Goal: Task Accomplishment & Management: Use online tool/utility

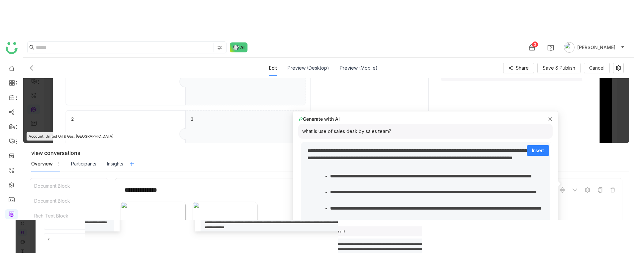
scroll to position [277, 0]
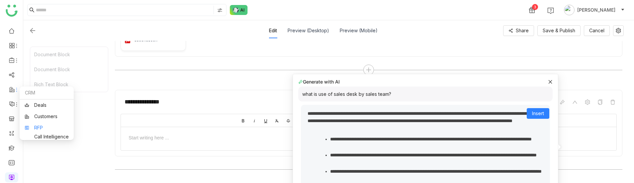
click at [51, 129] on link "RFP" at bounding box center [47, 127] width 44 height 5
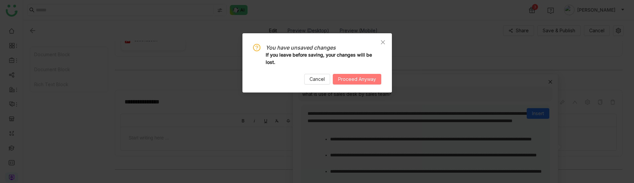
click at [356, 79] on span "Proceed Anyway" at bounding box center [357, 78] width 38 height 7
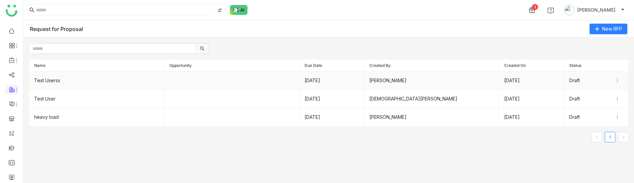
click at [314, 86] on td "14/08/2025" at bounding box center [331, 80] width 65 height 18
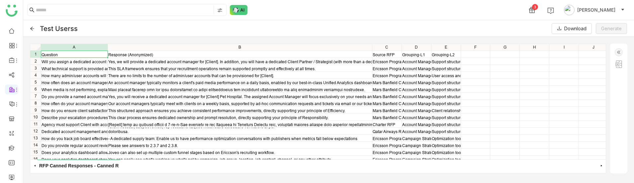
click at [616, 50] on img at bounding box center [618, 52] width 8 height 8
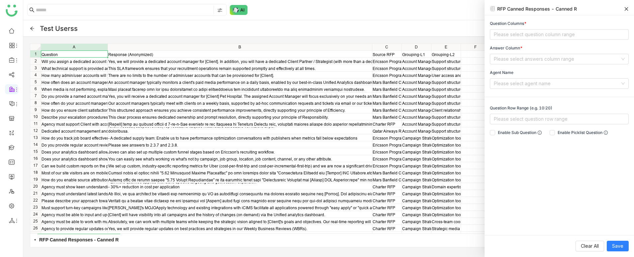
click at [413, 26] on div "Test Userss Download Generate" at bounding box center [328, 28] width 610 height 17
click at [628, 10] on icon at bounding box center [626, 9] width 5 height 5
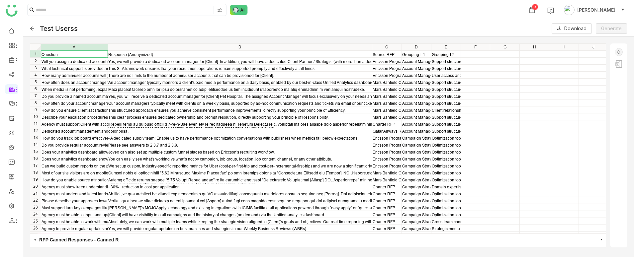
click at [616, 50] on img at bounding box center [618, 52] width 8 height 8
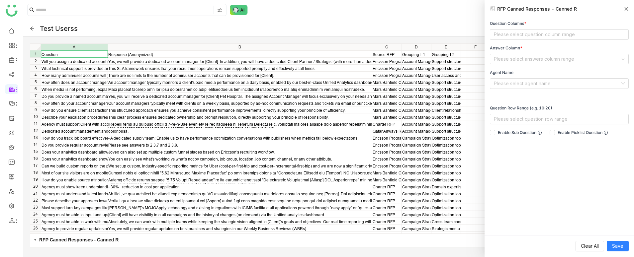
click at [626, 7] on icon at bounding box center [626, 9] width 5 height 5
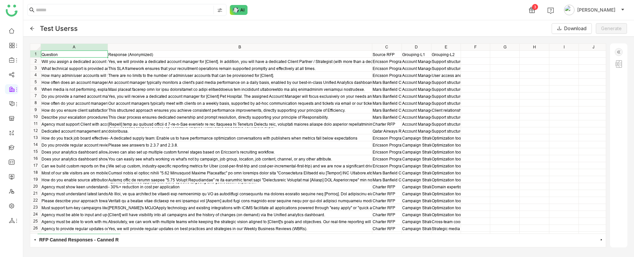
click at [620, 61] on img at bounding box center [618, 64] width 8 height 8
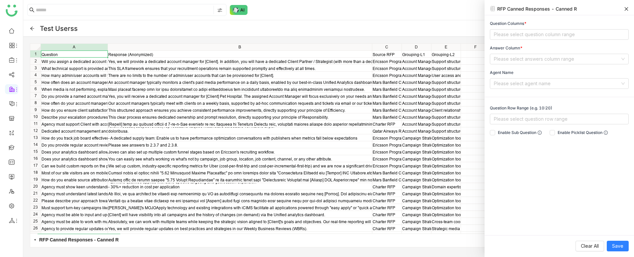
click at [624, 8] on icon at bounding box center [626, 9] width 5 height 5
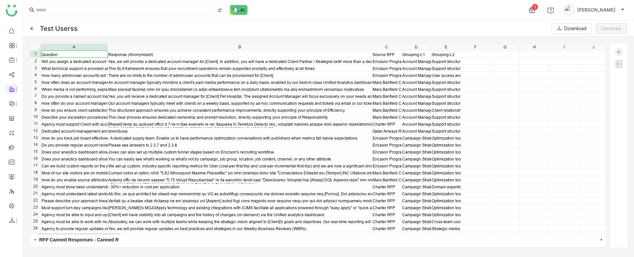
click at [58, 60] on div "Will you assign a dedicated account manager for any questions or issues that ar…" at bounding box center [74, 61] width 66 height 5
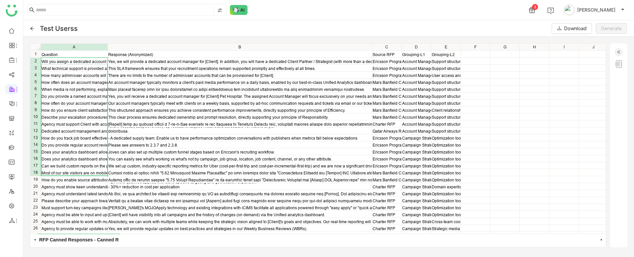
drag, startPoint x: 60, startPoint y: 63, endPoint x: 70, endPoint y: 170, distance: 108.0
click at [70, 170] on div "Question Response (Anonymized) Source RFP Grouping-L1 Grouping-L2 Will you assi…" at bounding box center [328, 139] width 596 height 190
click at [92, 158] on span "Add Question Range" at bounding box center [94, 159] width 44 height 7
click at [619, 50] on img at bounding box center [618, 52] width 8 height 8
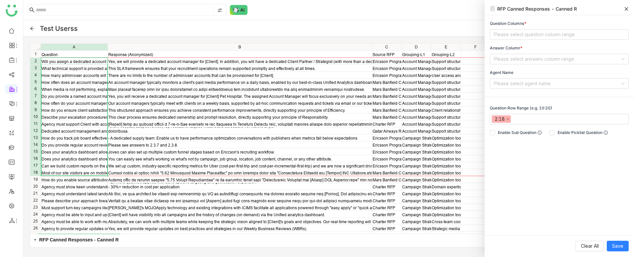
click at [454, 182] on div "Optimization tools, A/B testing, pacing, local delivery" at bounding box center [445, 200] width 29 height 5
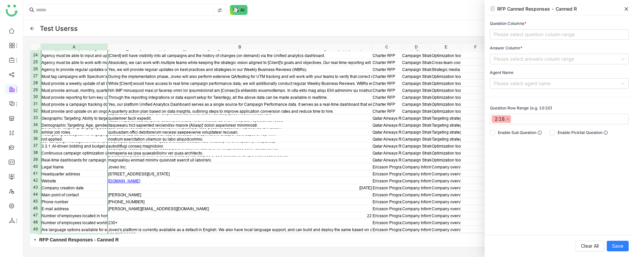
scroll to position [162, 0]
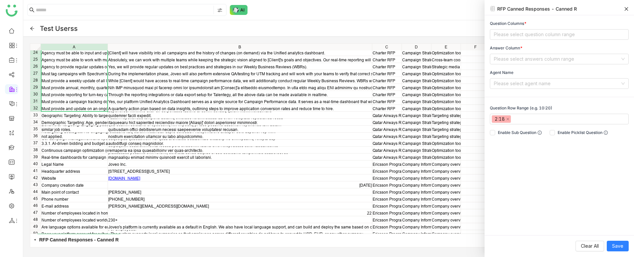
drag, startPoint x: 49, startPoint y: 179, endPoint x: 63, endPoint y: 110, distance: 70.1
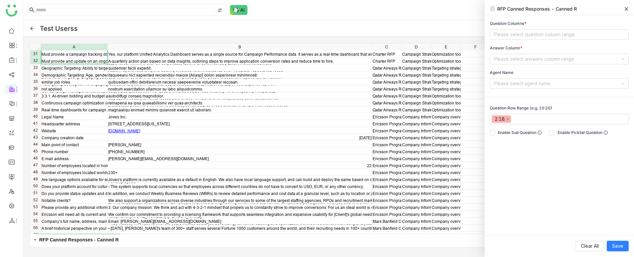
scroll to position [223, 0]
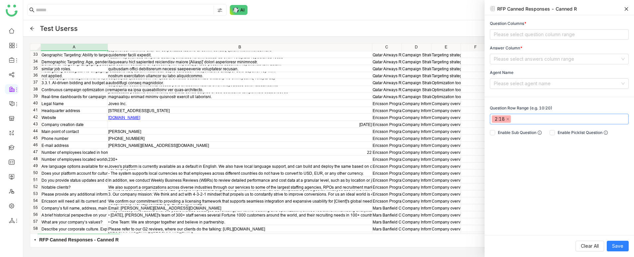
click at [535, 119] on nz-select-top-control "2:18" at bounding box center [559, 119] width 139 height 11
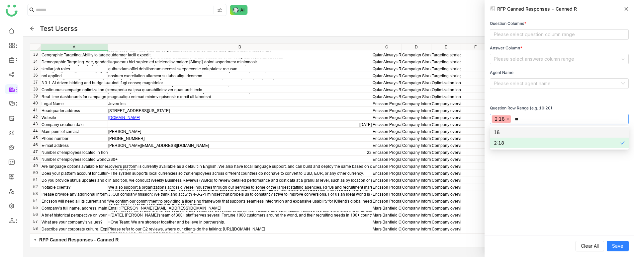
scroll to position [0, 0]
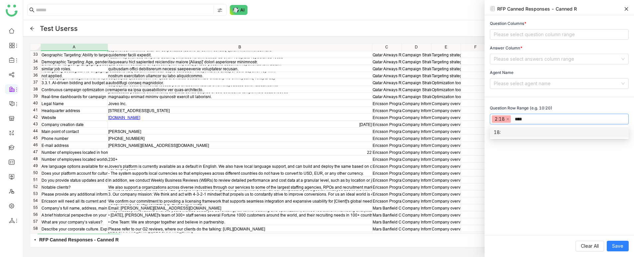
type input "*****"
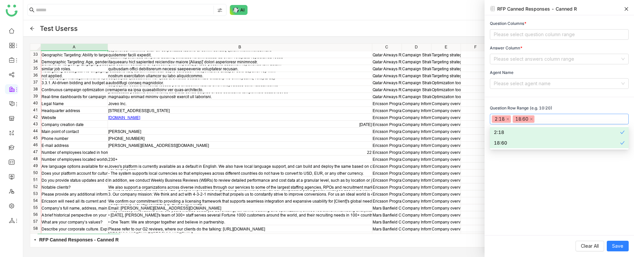
click at [560, 104] on div "Question Columns * Please select question column range Answer Column * Please s…" at bounding box center [558, 125] width 149 height 220
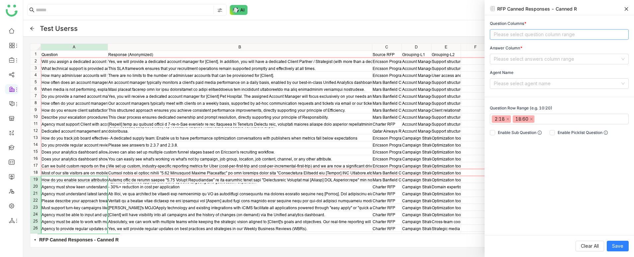
click at [550, 36] on nz-select-top-control "Please select question column range" at bounding box center [559, 34] width 139 height 11
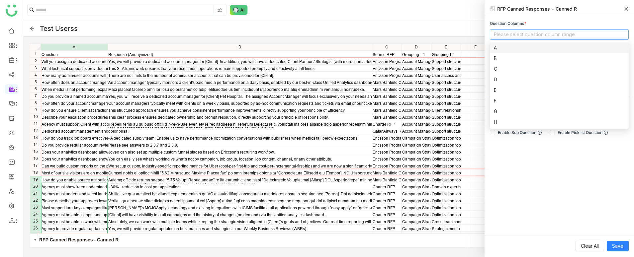
click at [550, 45] on div "A" at bounding box center [559, 47] width 131 height 7
click at [548, 22] on div "Question Columns *" at bounding box center [559, 24] width 139 height 6
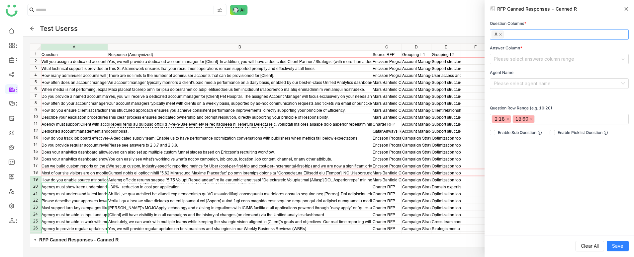
click at [528, 35] on nz-select-top-control "A" at bounding box center [559, 34] width 139 height 11
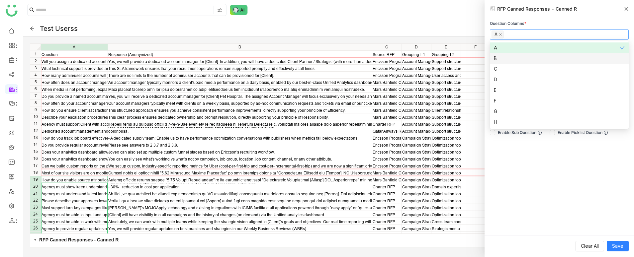
click at [521, 57] on div "B" at bounding box center [559, 58] width 131 height 7
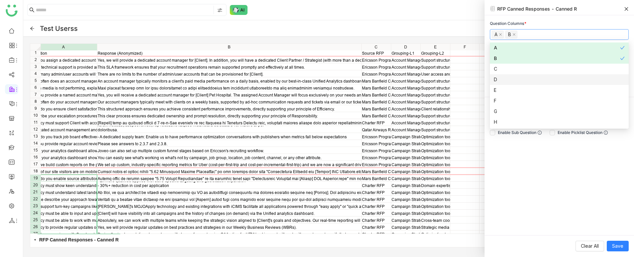
scroll to position [1, 0]
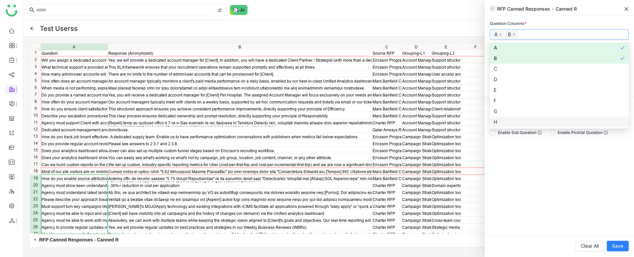
click at [571, 182] on div "Question Columns * A B Answer Column * Please select answers column range Agent…" at bounding box center [558, 125] width 149 height 220
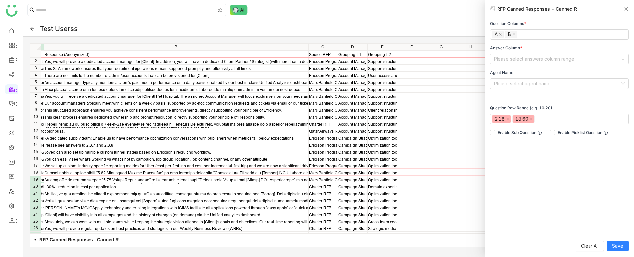
scroll to position [0, 71]
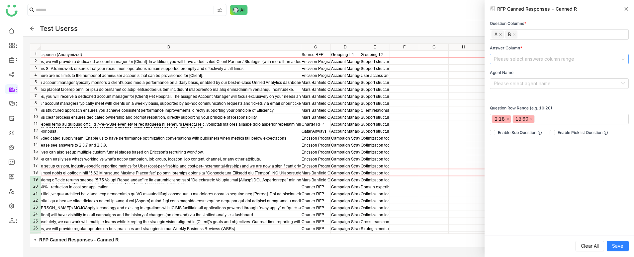
click at [539, 57] on input at bounding box center [557, 59] width 126 height 10
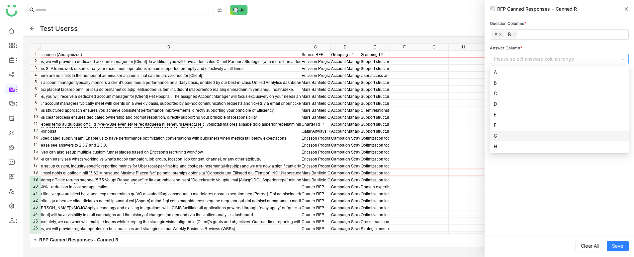
click at [505, 135] on div "G" at bounding box center [559, 135] width 131 height 7
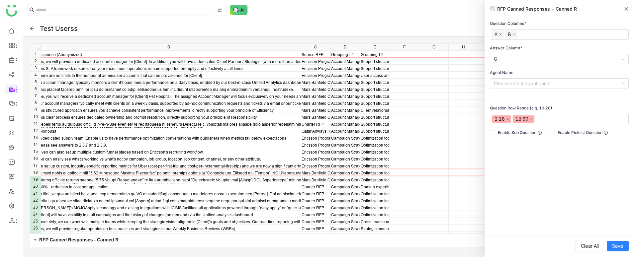
click at [538, 182] on div "Question Columns * A B Answer Column * G Agent Name Please select agent name Qu…" at bounding box center [558, 125] width 149 height 220
click at [538, 82] on input at bounding box center [557, 84] width 126 height 10
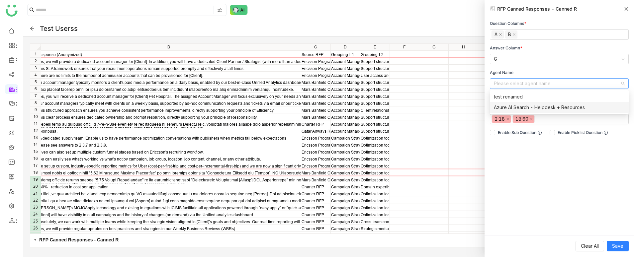
click at [538, 110] on div "Azure AI Search - Helpdesk + Resources" at bounding box center [559, 107] width 131 height 7
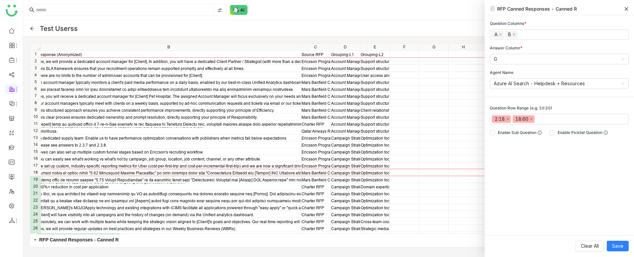
click at [552, 178] on div "Question Columns * A B Answer Column * G Agent Name Azure AI Search - Helpdesk …" at bounding box center [558, 125] width 149 height 220
click at [531, 151] on button "Picklist" at bounding box center [532, 151] width 14 height 6
click at [512, 152] on button "Sub Question" at bounding box center [502, 151] width 25 height 6
click at [533, 149] on button "Picklist" at bounding box center [532, 151] width 14 height 6
click at [496, 130] on span "Enable Sub Question" at bounding box center [519, 133] width 49 height 6
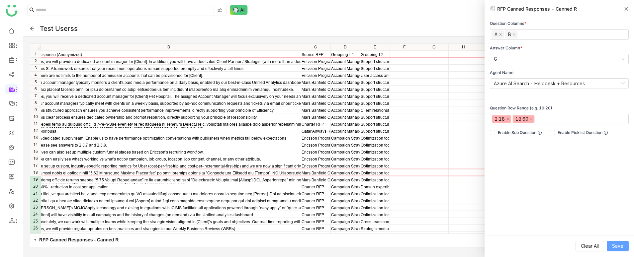
click at [621, 182] on span "Save" at bounding box center [617, 246] width 11 height 7
click at [456, 36] on div "Test Userss Download Generate" at bounding box center [328, 28] width 610 height 17
click at [626, 9] on icon at bounding box center [626, 9] width 5 height 5
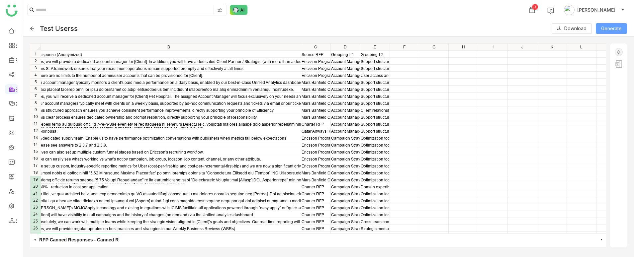
click at [608, 30] on span "Generate" at bounding box center [611, 28] width 21 height 7
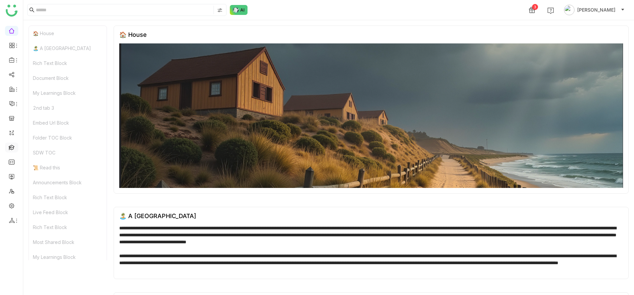
click at [12, 146] on link at bounding box center [12, 147] width 6 height 6
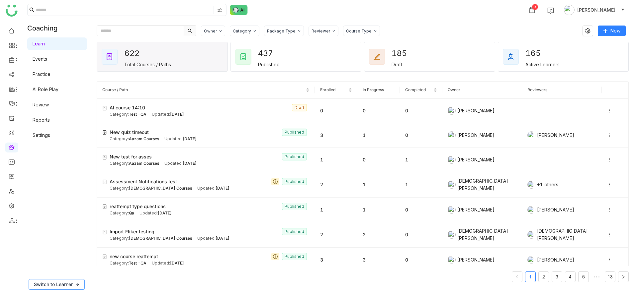
click at [70, 286] on span "Switch to Learner" at bounding box center [53, 284] width 39 height 7
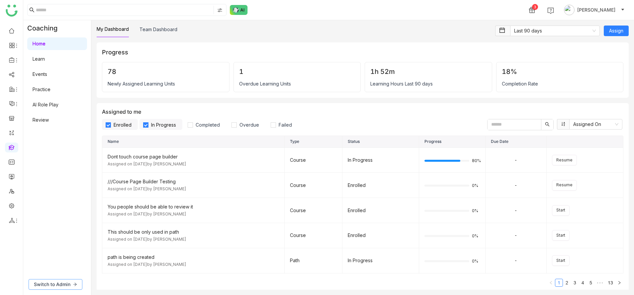
click at [71, 285] on button "Switch to Admin" at bounding box center [56, 284] width 54 height 11
